Goal: Task Accomplishment & Management: Use online tool/utility

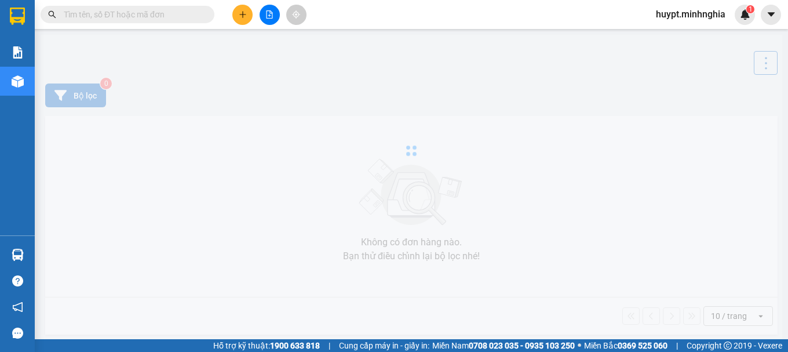
click at [160, 18] on input "text" at bounding box center [132, 14] width 137 height 13
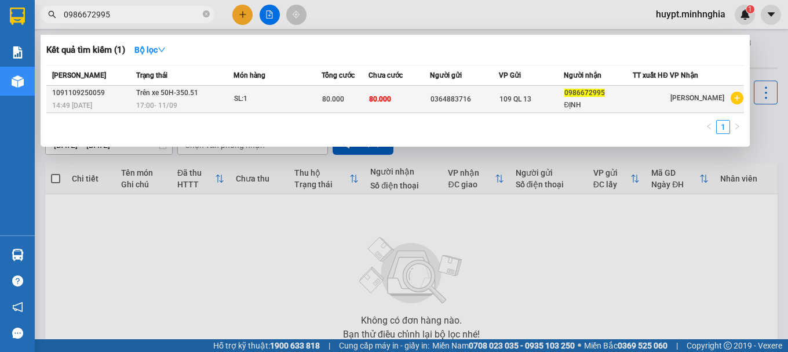
type input "0986672995"
click at [352, 113] on td "80.000" at bounding box center [344, 99] width 47 height 27
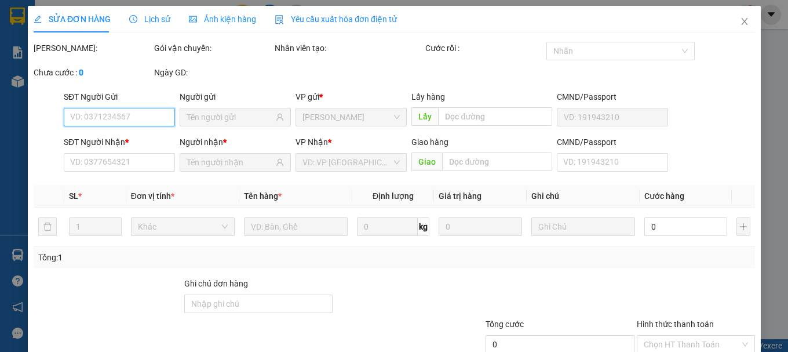
type input "0364883716"
type input "0986672995"
type input "ĐỊNH"
type input "80.000"
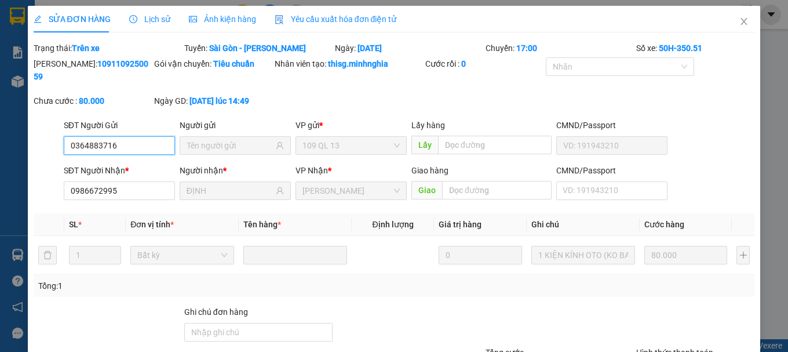
scroll to position [95, 0]
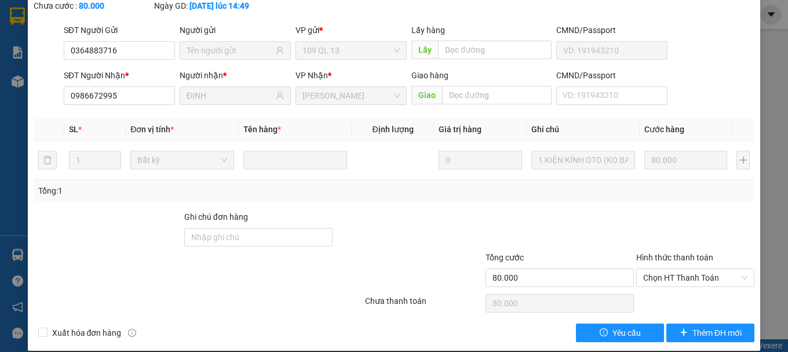
click at [772, 231] on div "SỬA ĐƠN HÀNG Lịch sử Ảnh kiện hàng Yêu cầu xuất hóa đơn điện tử Total Paid Fee …" at bounding box center [394, 176] width 788 height 352
click at [116, 87] on input "0986672995" at bounding box center [119, 95] width 111 height 19
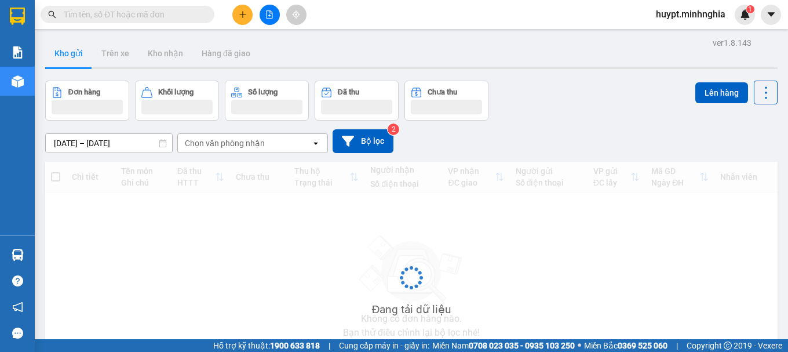
click at [95, 49] on button "Trên xe" at bounding box center [115, 53] width 46 height 28
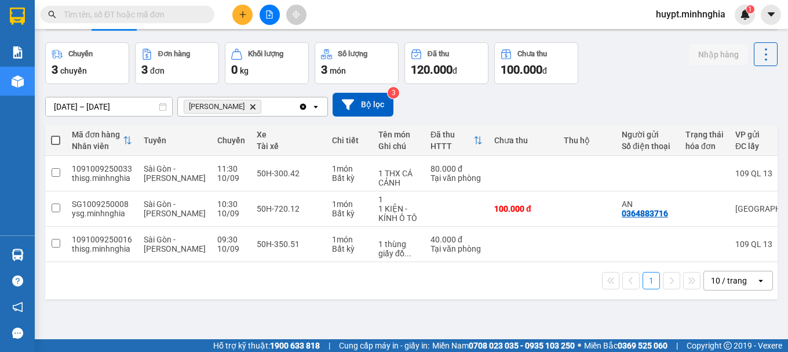
scroll to position [53, 0]
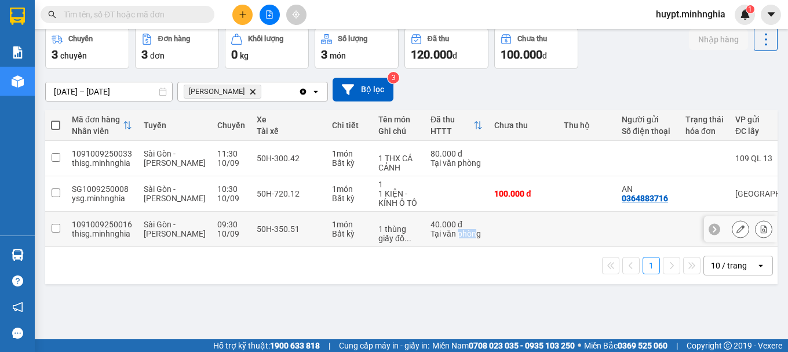
drag, startPoint x: 441, startPoint y: 246, endPoint x: 293, endPoint y: 141, distance: 181.3
click at [429, 230] on td "40.000 đ Tại văn phòng" at bounding box center [457, 228] width 64 height 35
checkbox input "true"
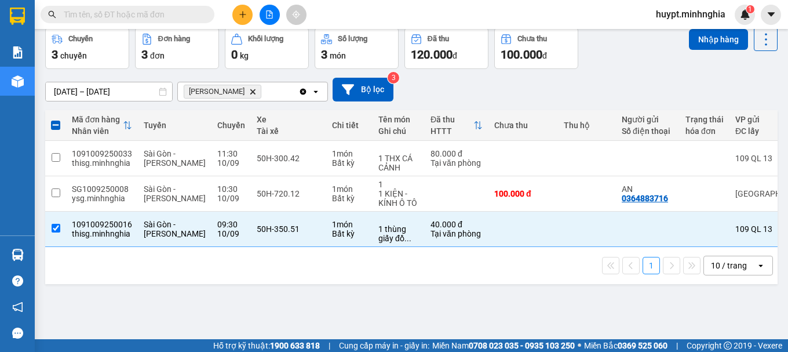
click at [146, 14] on input "text" at bounding box center [132, 14] width 137 height 13
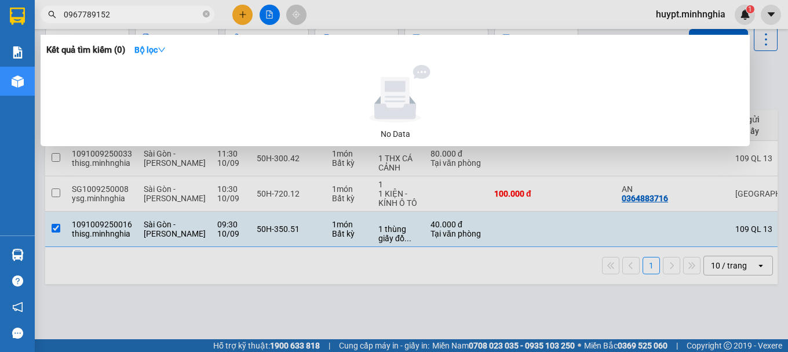
click at [80, 16] on input "0967789152" at bounding box center [132, 14] width 137 height 13
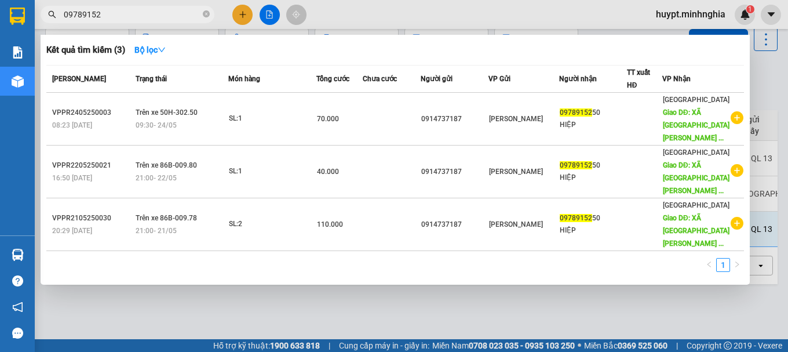
drag, startPoint x: 117, startPoint y: 14, endPoint x: 30, endPoint y: 21, distance: 87.7
click at [32, 21] on section "Kết quả [PERSON_NAME] ( 3 ) Bộ lọc Mã ĐH Trạng thái Món hàng [PERSON_NAME] [PER…" at bounding box center [394, 176] width 788 height 352
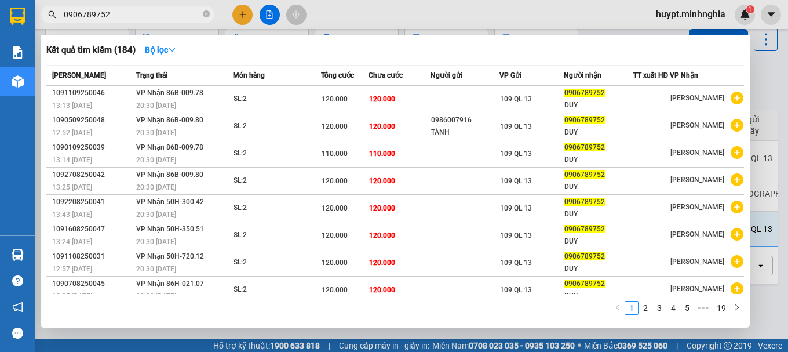
type input "0906789752"
